Goal: Check status: Check status

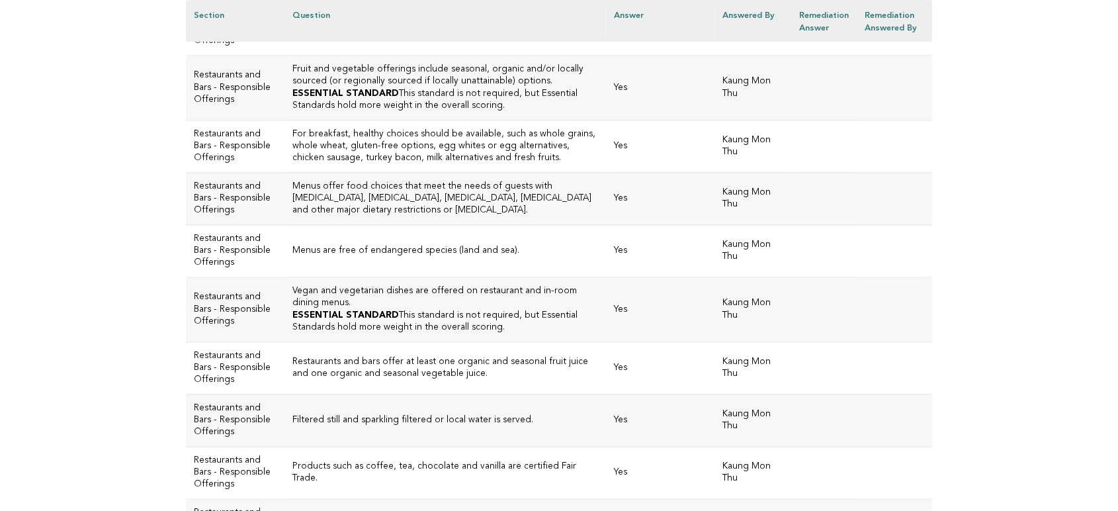
scroll to position [1691, 0]
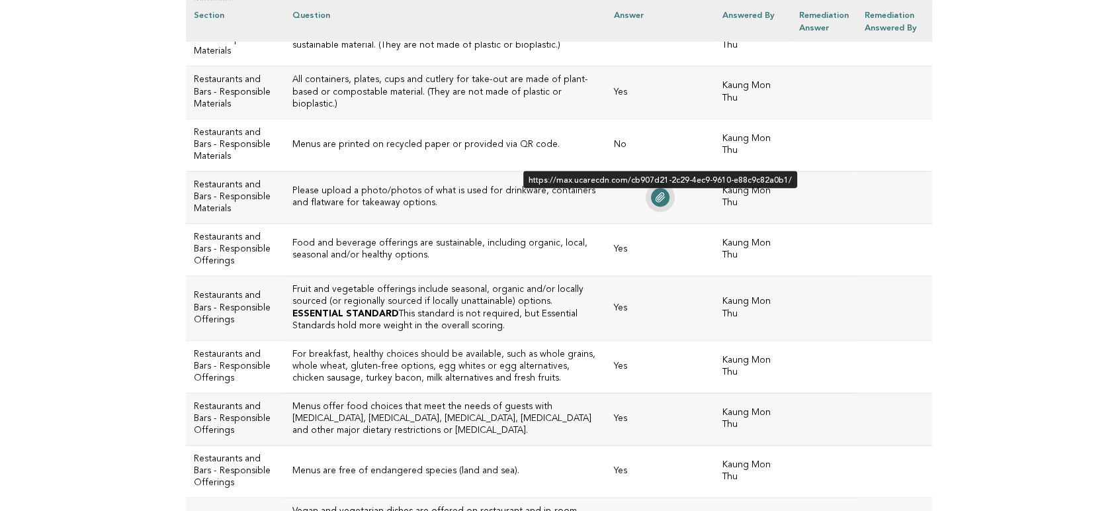
click at [656, 192] on icon at bounding box center [660, 197] width 11 height 11
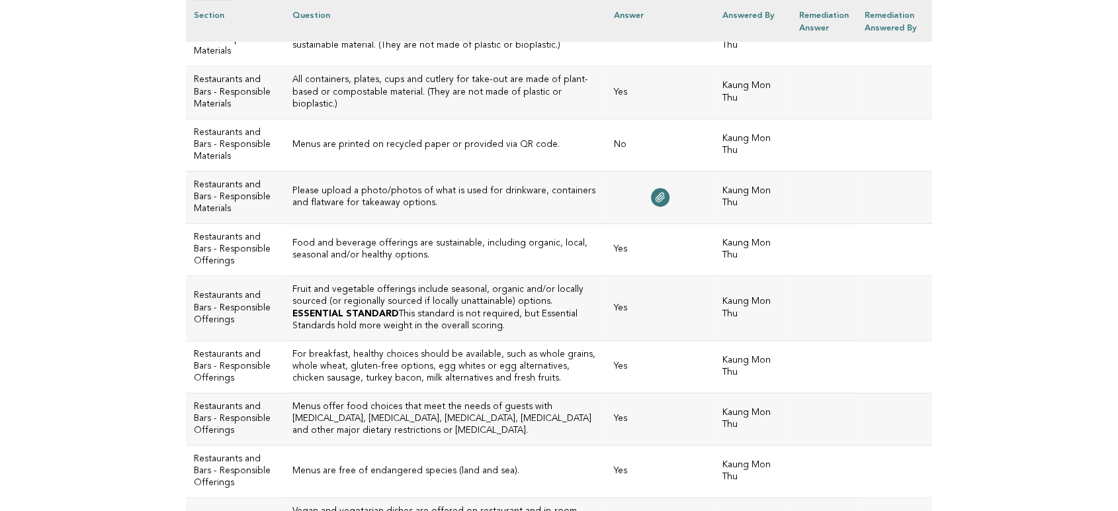
scroll to position [1911, 0]
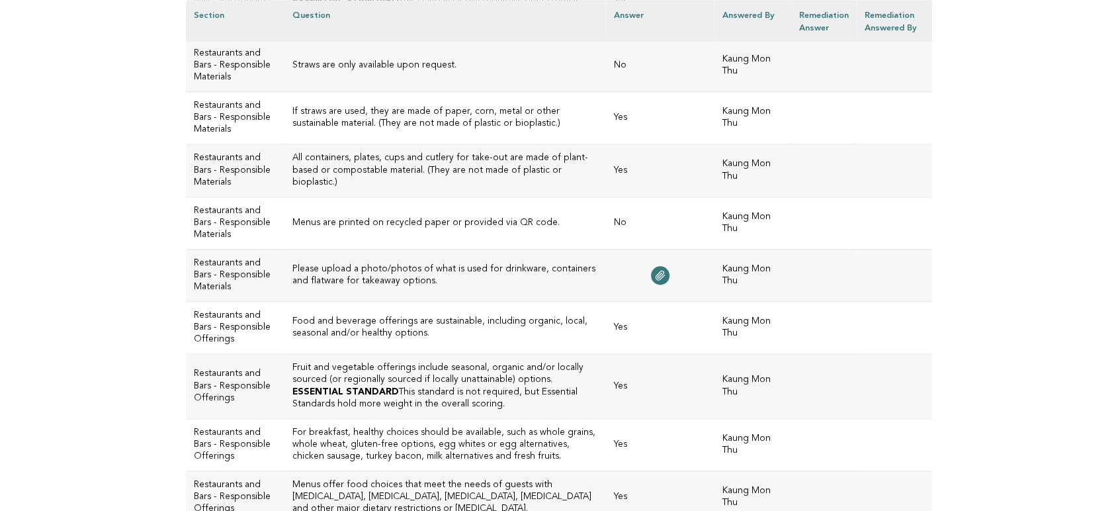
scroll to position [1609, 0]
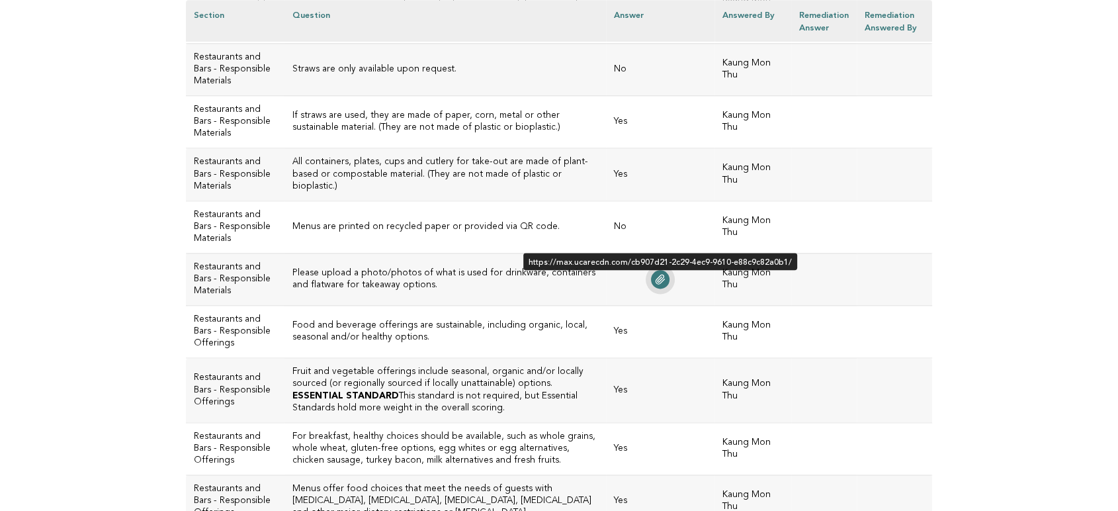
click at [657, 274] on icon at bounding box center [660, 279] width 11 height 11
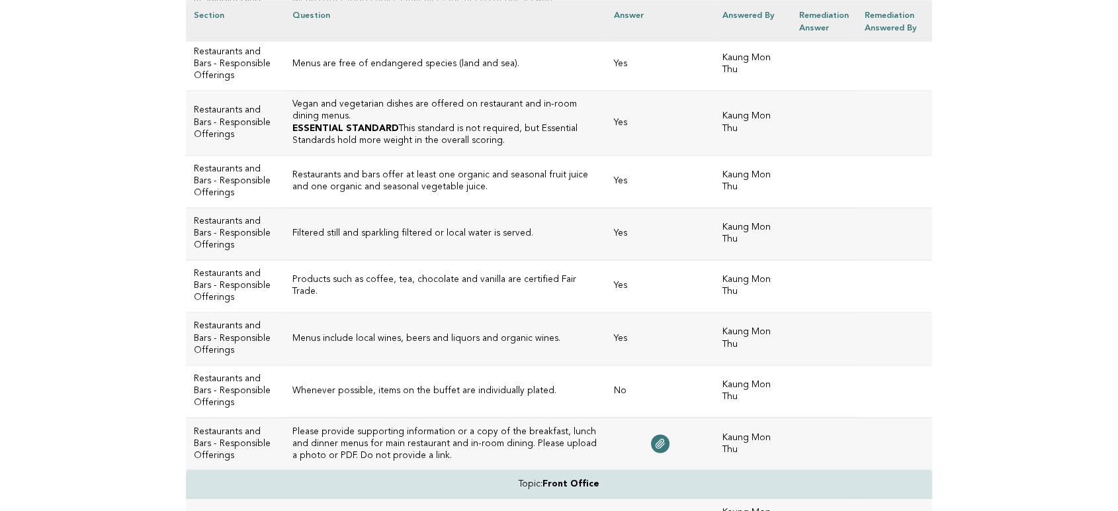
scroll to position [2123, 0]
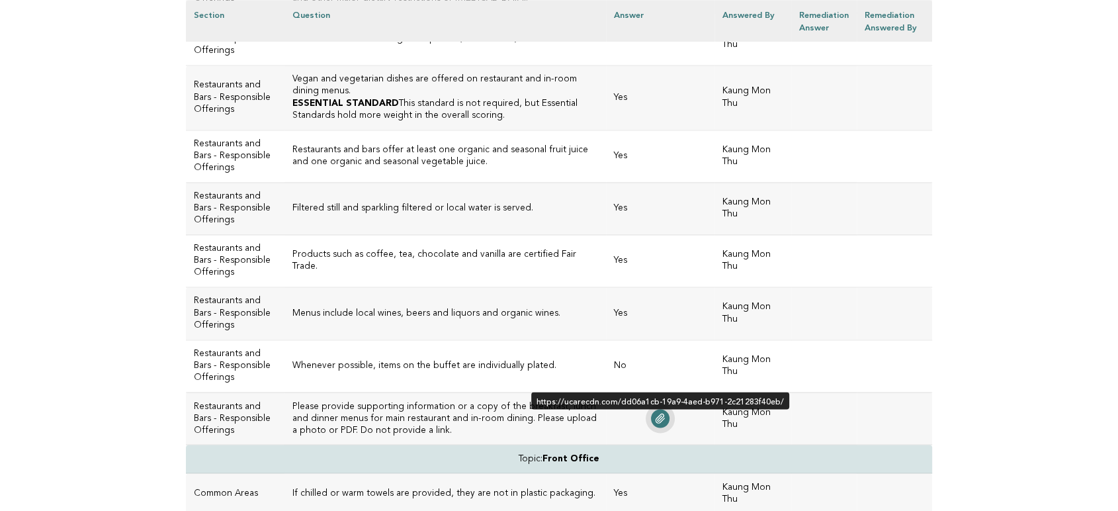
click at [656, 414] on icon at bounding box center [660, 418] width 9 height 9
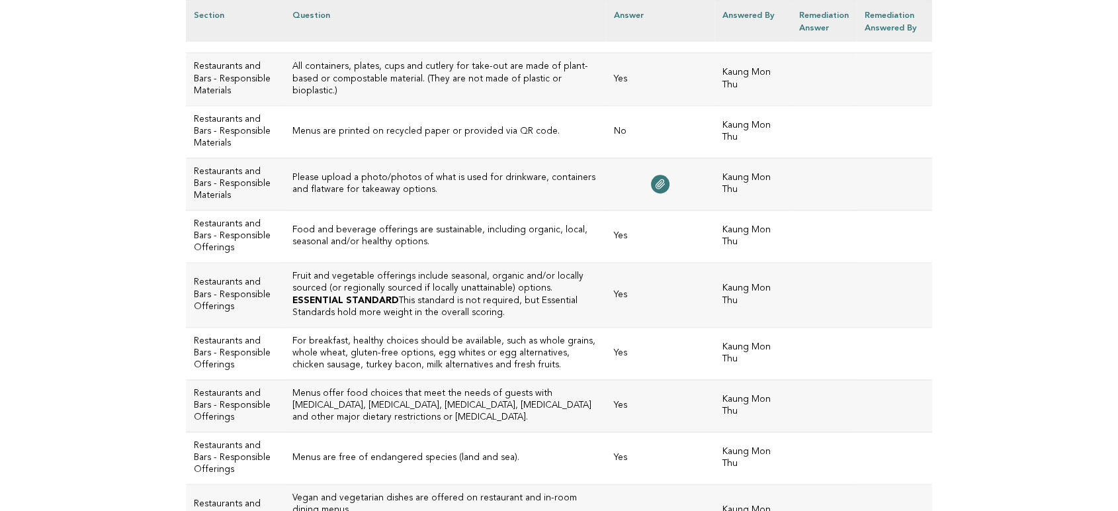
scroll to position [1682, 0]
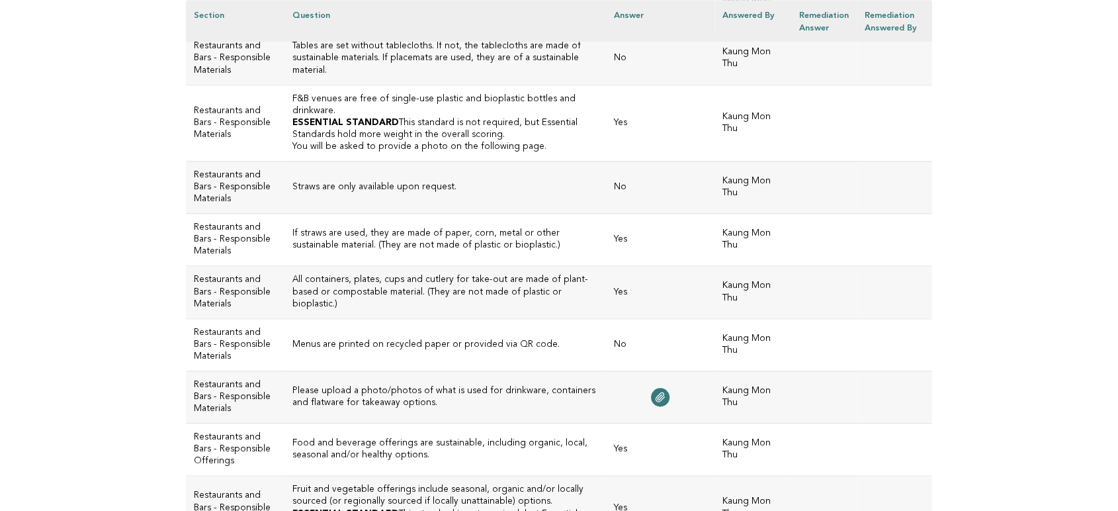
scroll to position [1546, 0]
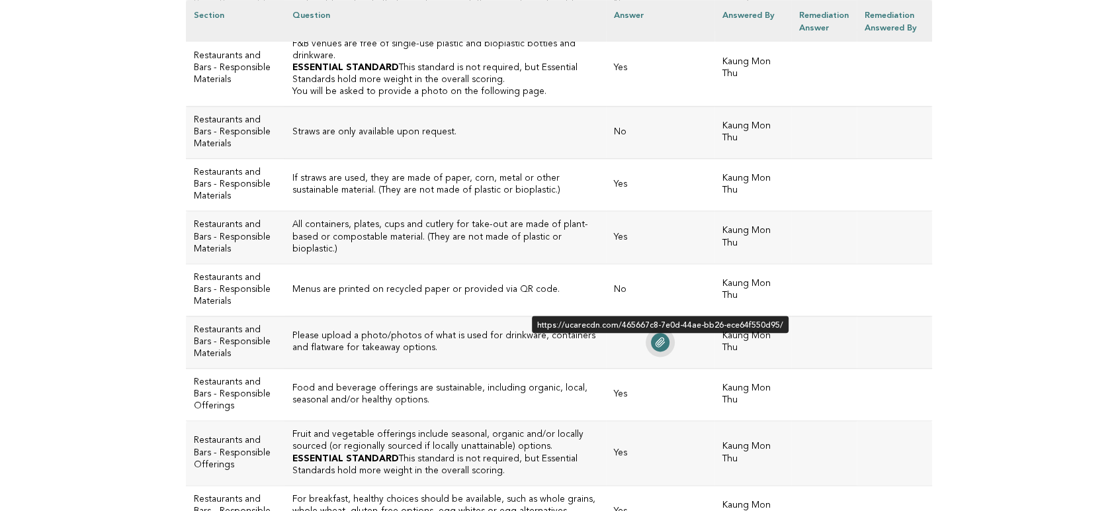
click at [651, 333] on link at bounding box center [660, 342] width 19 height 19
